Goal: Navigation & Orientation: Find specific page/section

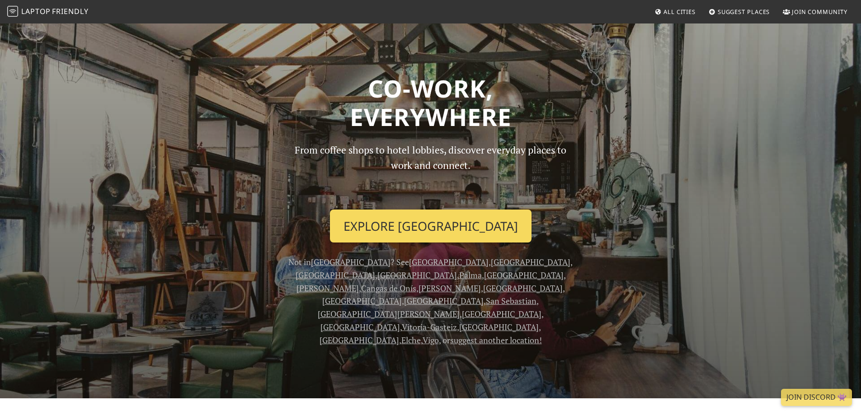
click at [463, 234] on link "Explore Barcelona" at bounding box center [431, 226] width 202 height 33
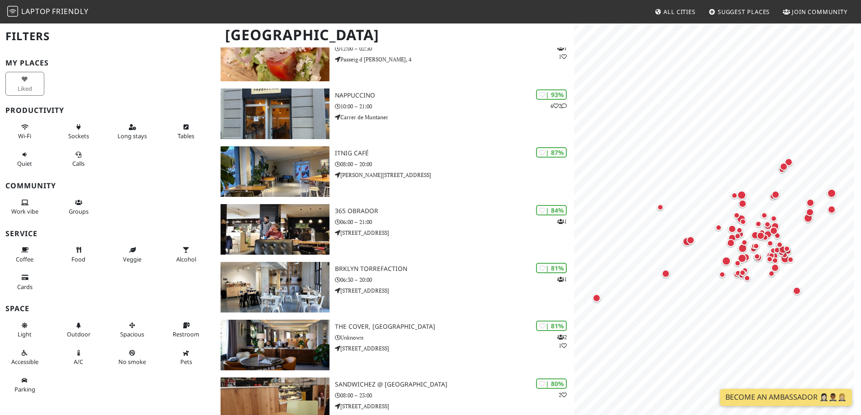
scroll to position [154, 0]
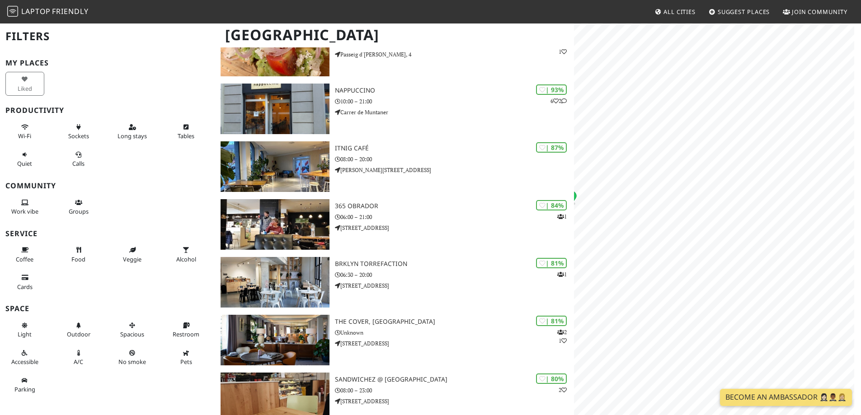
click at [860, 174] on html "Laptop Friendly All Cities Suggest Places Join Community Barcelona Filters My P…" at bounding box center [430, 53] width 861 height 415
click at [690, 180] on circle "Map marker" at bounding box center [688, 181] width 4 height 4
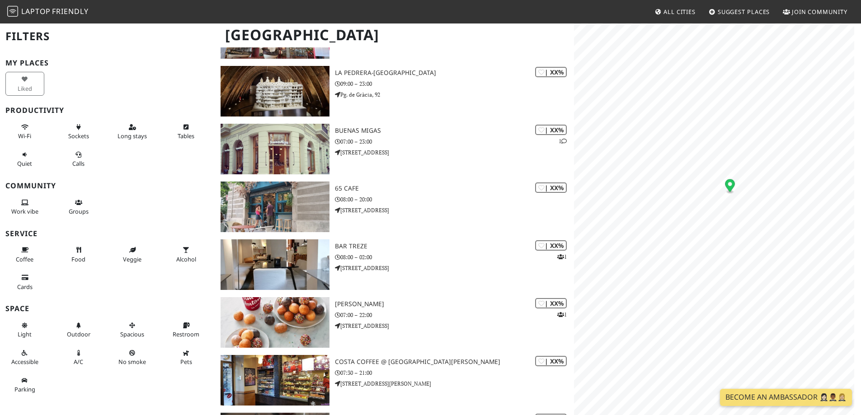
scroll to position [2649, 0]
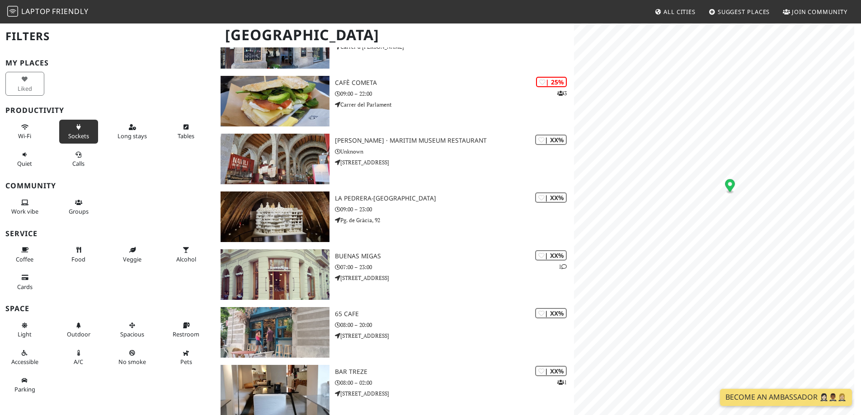
click at [78, 137] on span "Sockets" at bounding box center [78, 136] width 21 height 8
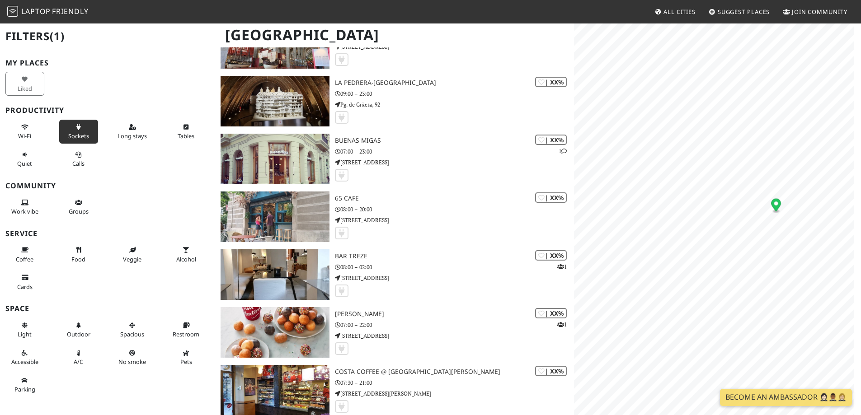
click at [673, 9] on span "All Cities" at bounding box center [679, 12] width 32 height 8
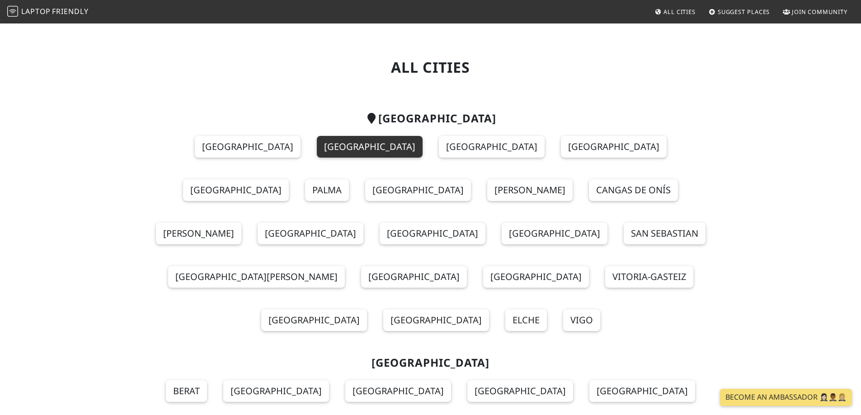
click at [317, 147] on link "[GEOGRAPHIC_DATA]" at bounding box center [370, 147] width 106 height 22
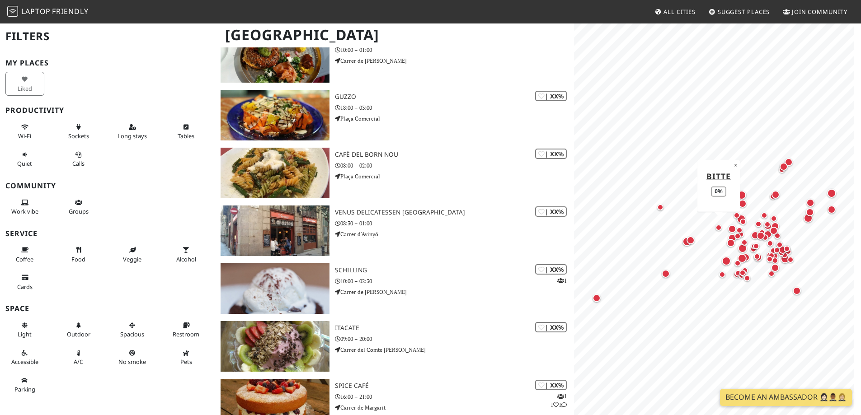
scroll to position [4455, 0]
